Goal: Register for event/course

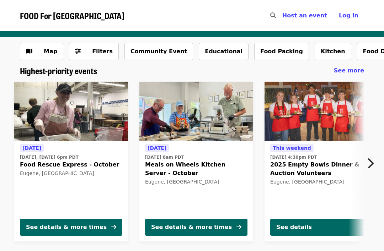
click at [371, 165] on icon "chevron-right icon" at bounding box center [369, 164] width 7 height 14
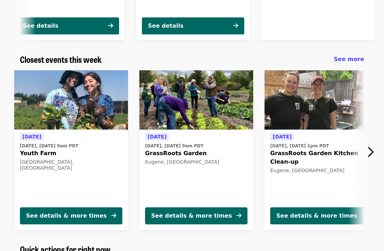
scroll to position [202, 0]
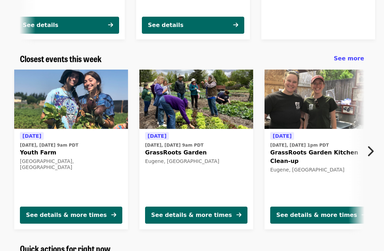
click at [372, 151] on icon "chevron-right icon" at bounding box center [369, 152] width 7 height 14
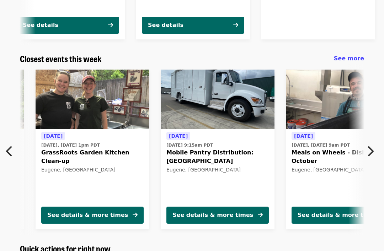
scroll to position [0, 253]
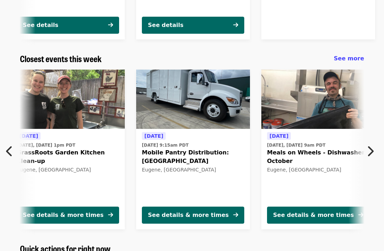
click at [363, 156] on button "Next item" at bounding box center [371, 151] width 23 height 20
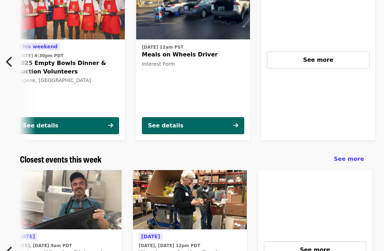
scroll to position [0, 0]
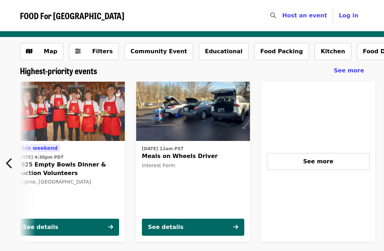
click at [334, 160] on div "See more" at bounding box center [318, 161] width 90 height 9
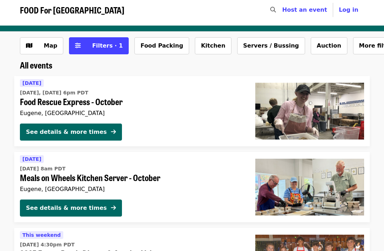
scroll to position [5, 0]
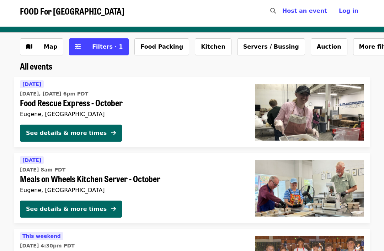
click at [120, 189] on div "Eugene, [GEOGRAPHIC_DATA]" at bounding box center [132, 190] width 224 height 7
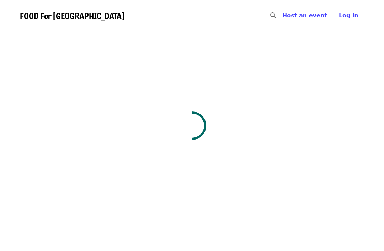
scroll to position [27, 0]
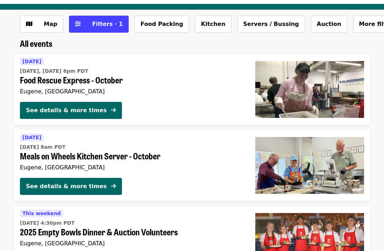
click at [100, 115] on button "See details & more times" at bounding box center [71, 110] width 102 height 17
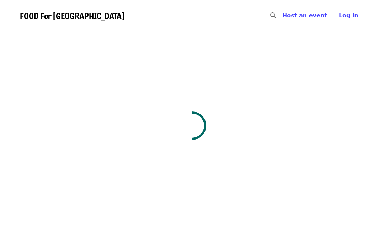
scroll to position [27, 0]
